Goal: Task Accomplishment & Management: Manage account settings

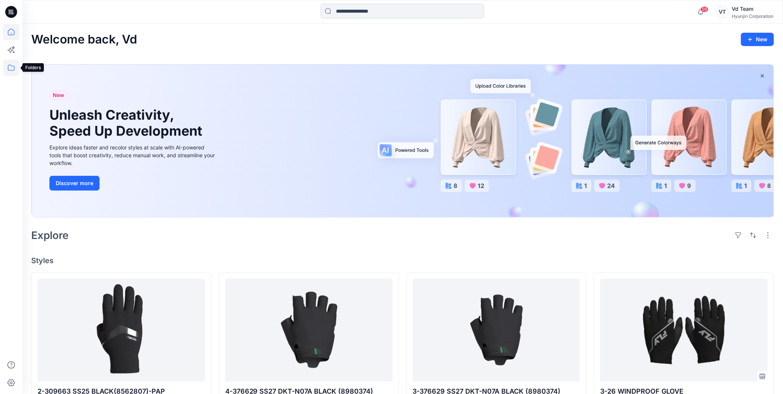
click at [10, 71] on icon at bounding box center [11, 67] width 16 height 16
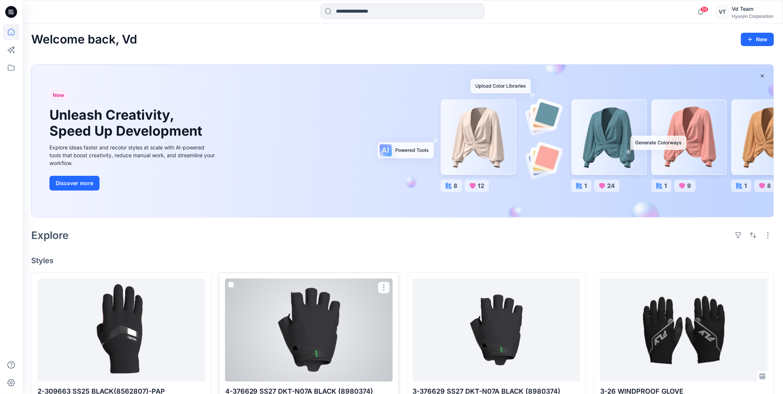
click at [305, 348] on div at bounding box center [309, 330] width 168 height 103
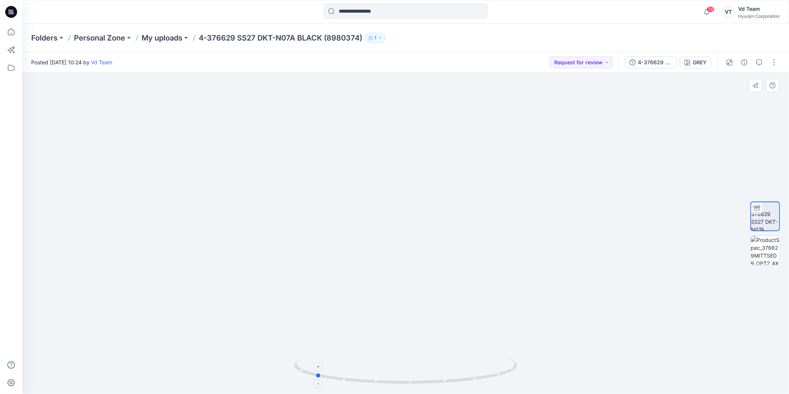
drag, startPoint x: 466, startPoint y: 376, endPoint x: 376, endPoint y: 373, distance: 90.3
click at [376, 373] on icon at bounding box center [406, 372] width 225 height 28
click at [8, 64] on icon at bounding box center [11, 67] width 16 height 16
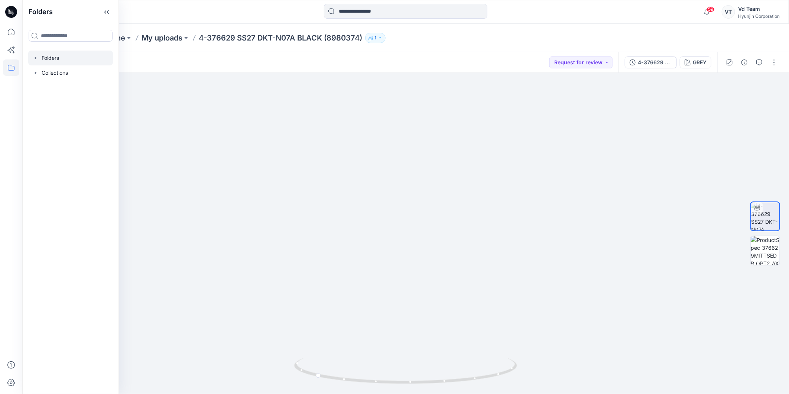
click at [62, 57] on div at bounding box center [70, 58] width 85 height 15
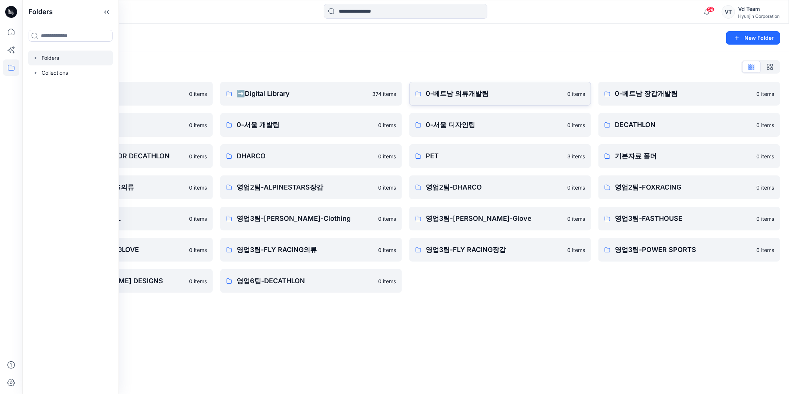
click at [453, 93] on p "0-베트남 의류개발팀" at bounding box center [494, 93] width 137 height 10
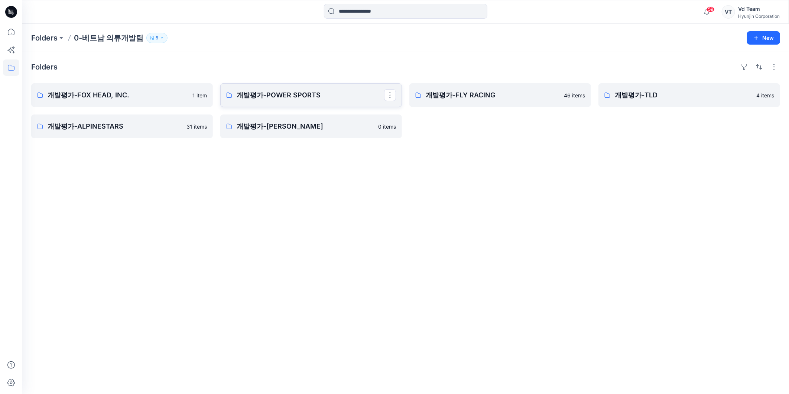
click at [301, 95] on p "개발평가-POWER SPORTS" at bounding box center [310, 95] width 147 height 10
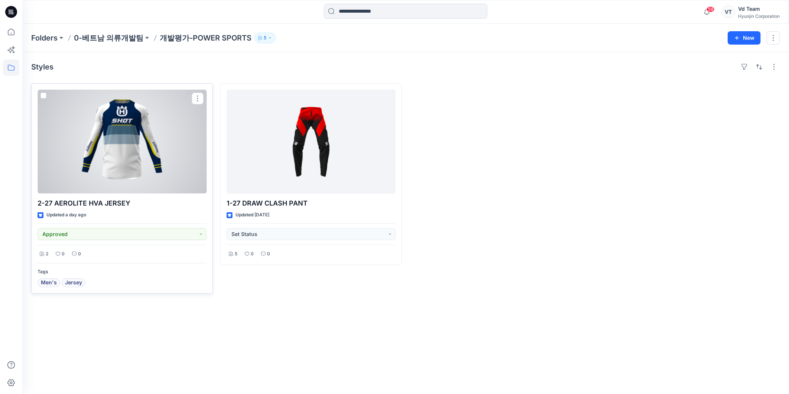
click at [41, 97] on span at bounding box center [43, 95] width 6 height 6
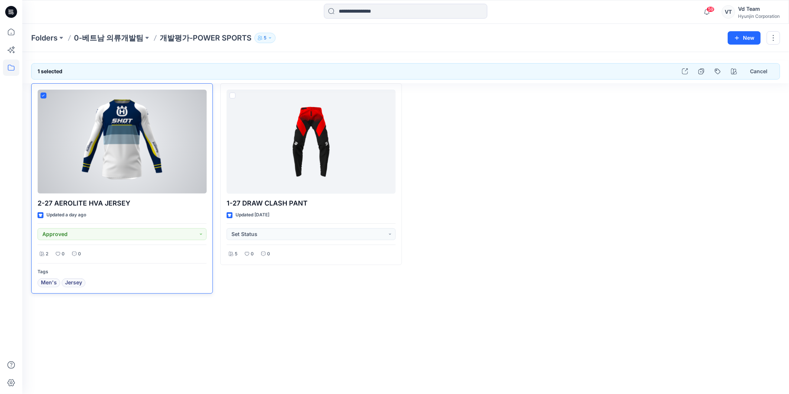
drag, startPoint x: 141, startPoint y: 205, endPoint x: 118, endPoint y: 202, distance: 23.2
click at [42, 202] on p "2-27 AEROLITE HVA JERSEY" at bounding box center [122, 203] width 169 height 10
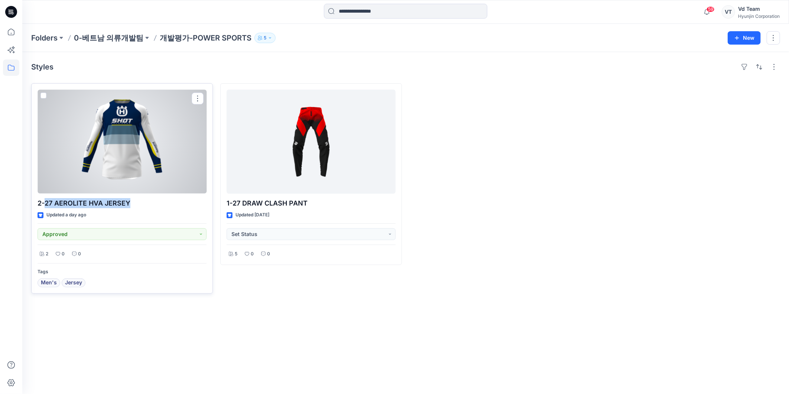
drag, startPoint x: 130, startPoint y: 202, endPoint x: 44, endPoint y: 207, distance: 86.7
click at [44, 207] on p "2-27 AEROLITE HVA JERSEY" at bounding box center [122, 203] width 169 height 10
copy p "27 AEROLITE HVA JERSEY"
click at [42, 96] on span at bounding box center [43, 95] width 6 height 6
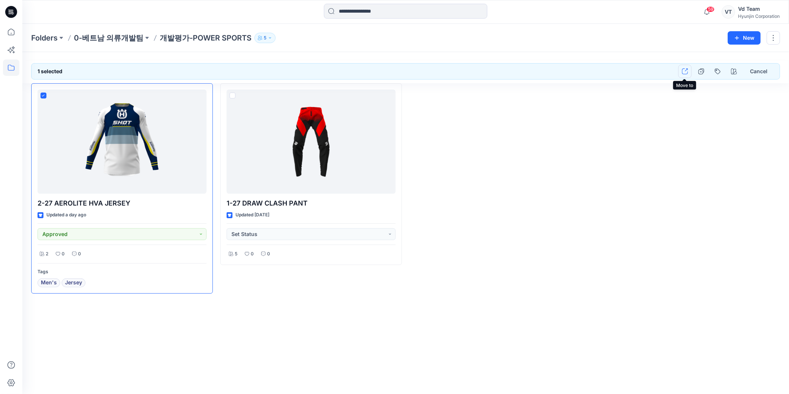
click at [689, 74] on button "button" at bounding box center [684, 71] width 13 height 13
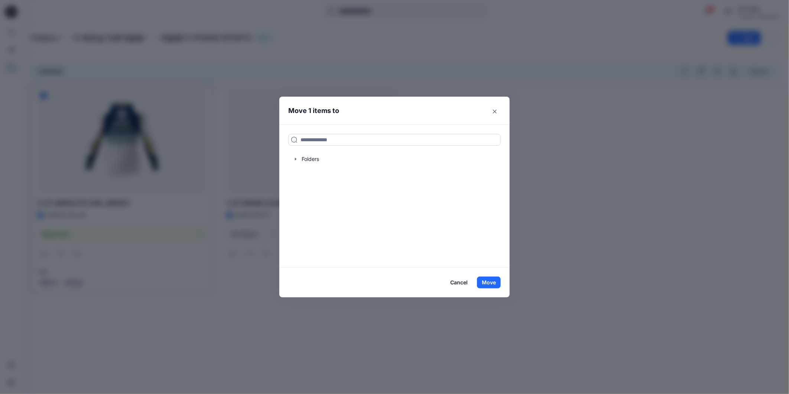
click at [332, 142] on input at bounding box center [394, 140] width 212 height 12
paste input "**********"
type input "**********"
click at [335, 159] on mark "27 AEROLITE HVA JERSEY" at bounding box center [333, 156] width 66 height 10
click at [487, 282] on button "Move" at bounding box center [489, 282] width 24 height 12
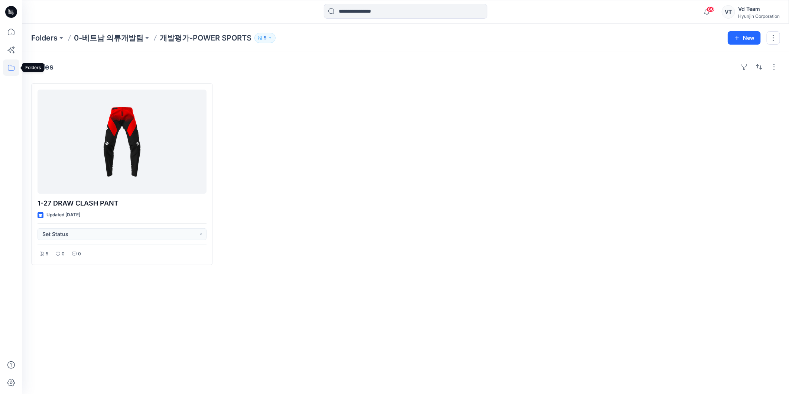
click at [4, 68] on icon at bounding box center [11, 67] width 16 height 16
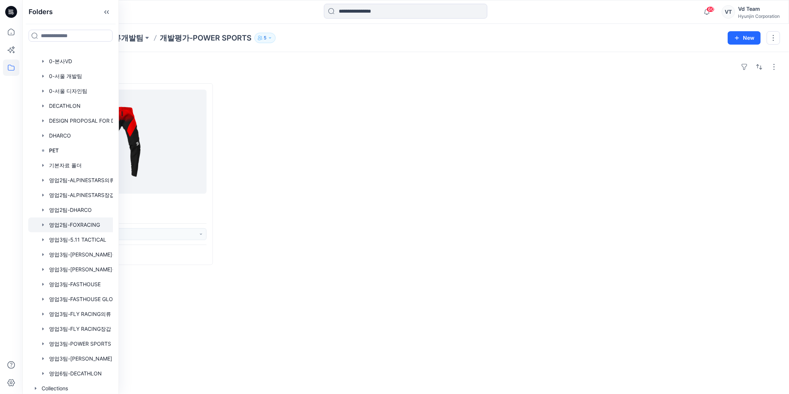
scroll to position [162, 0]
click at [92, 340] on div at bounding box center [80, 341] width 104 height 15
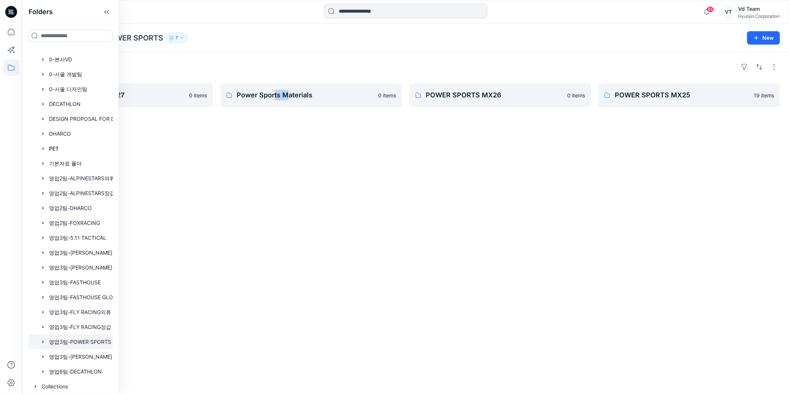
drag, startPoint x: 285, startPoint y: 169, endPoint x: 273, endPoint y: 170, distance: 11.2
click at [273, 170] on div "Folders POWER SPORTS MX 27 0 items Power Sports Materials 0 items POWER SPORTS …" at bounding box center [405, 223] width 767 height 342
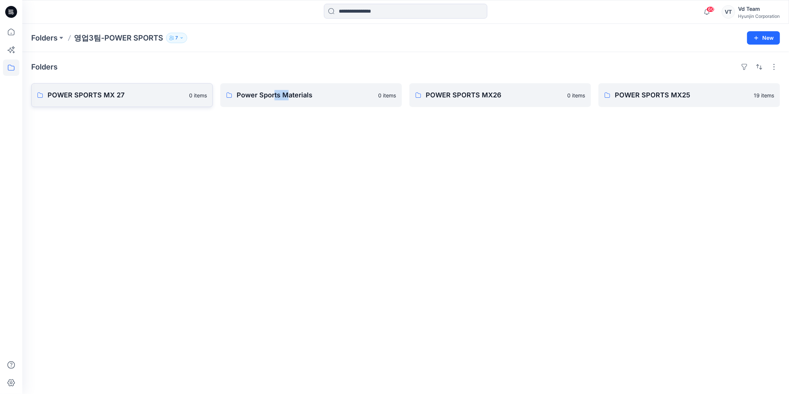
click at [133, 101] on link "POWER SPORTS MX 27 0 items" at bounding box center [122, 95] width 182 height 24
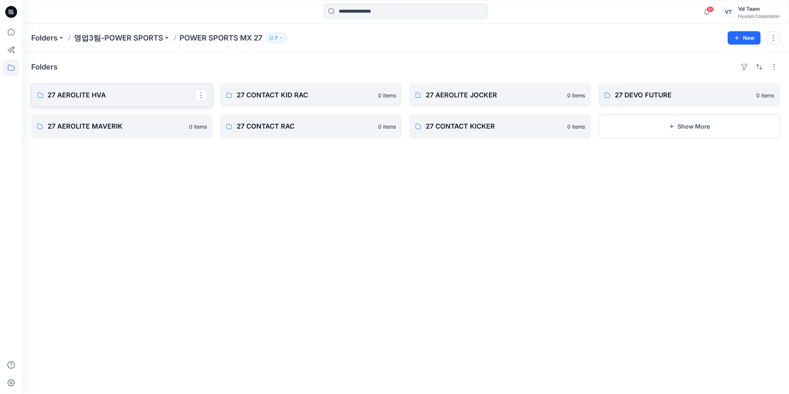
click at [133, 101] on link "27 AEROLITE HVA" at bounding box center [122, 95] width 182 height 24
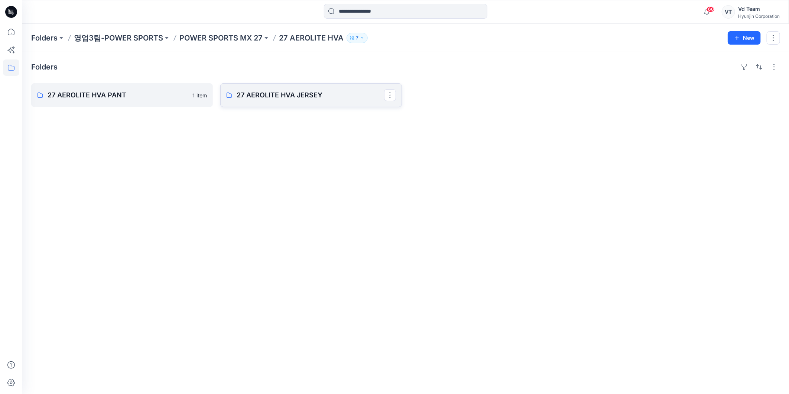
click at [332, 101] on link "27 AEROLITE HVA JERSEY" at bounding box center [311, 95] width 182 height 24
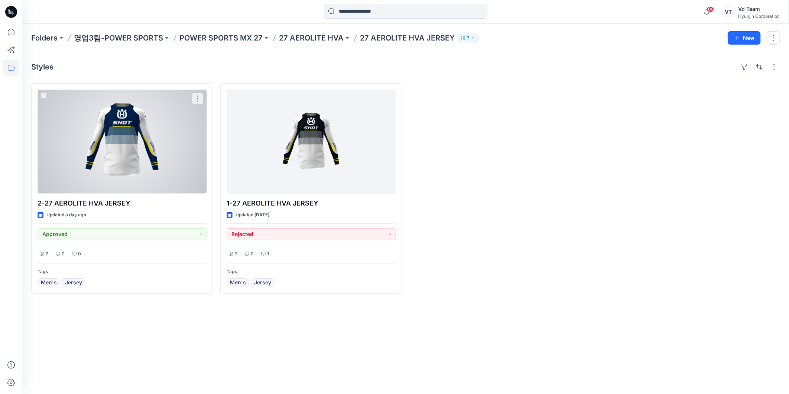
drag, startPoint x: 119, startPoint y: 113, endPoint x: 119, endPoint y: 71, distance: 42.7
click at [119, 113] on div at bounding box center [122, 142] width 169 height 104
